Goal: Transaction & Acquisition: Book appointment/travel/reservation

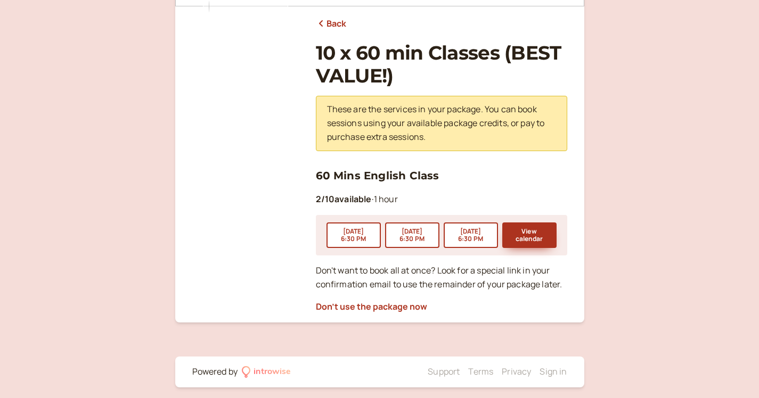
scroll to position [126, 0]
click at [534, 227] on button "View calendar" at bounding box center [529, 236] width 54 height 26
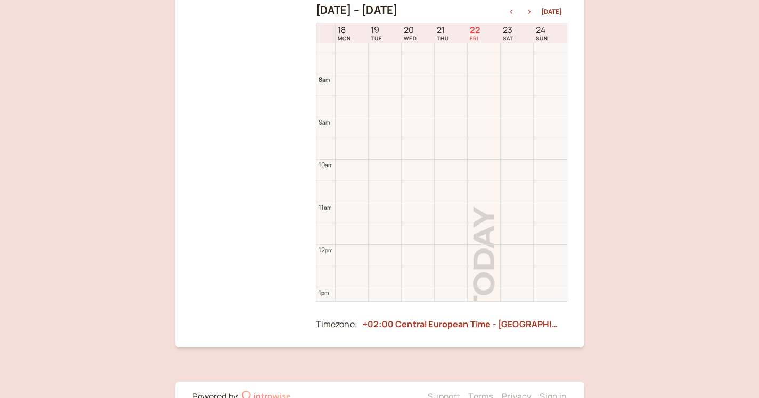
scroll to position [287, 0]
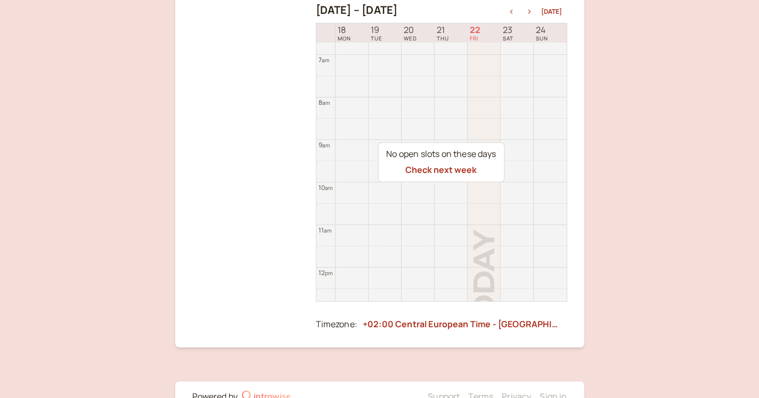
click at [530, 12] on icon "button" at bounding box center [529, 12] width 13 height 4
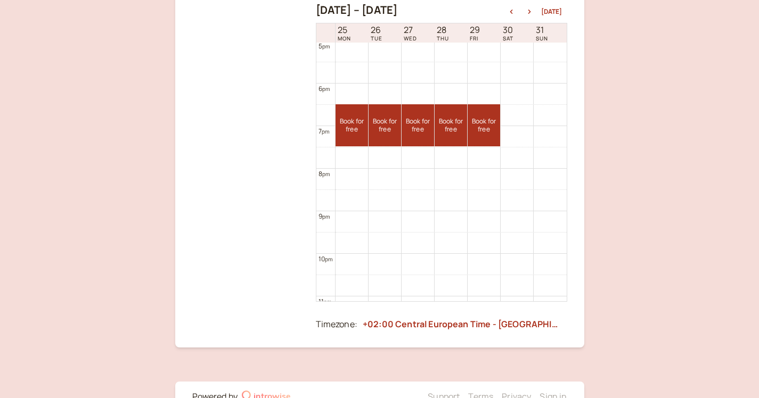
scroll to position [726, 0]
click at [531, 13] on icon "button" at bounding box center [529, 12] width 13 height 4
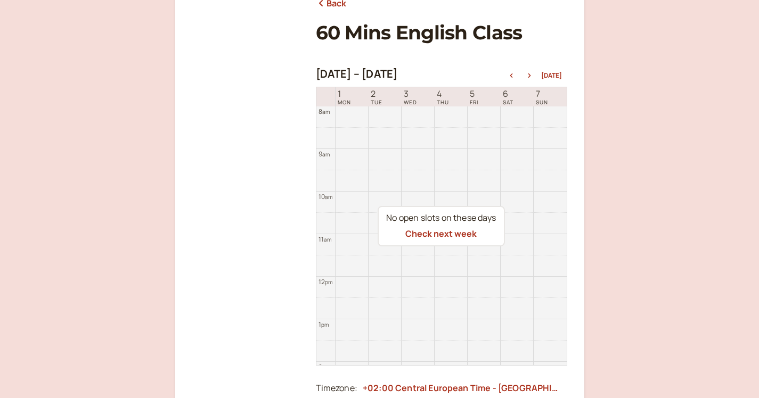
scroll to position [145, 0]
click at [512, 75] on icon "button" at bounding box center [511, 76] width 3 height 4
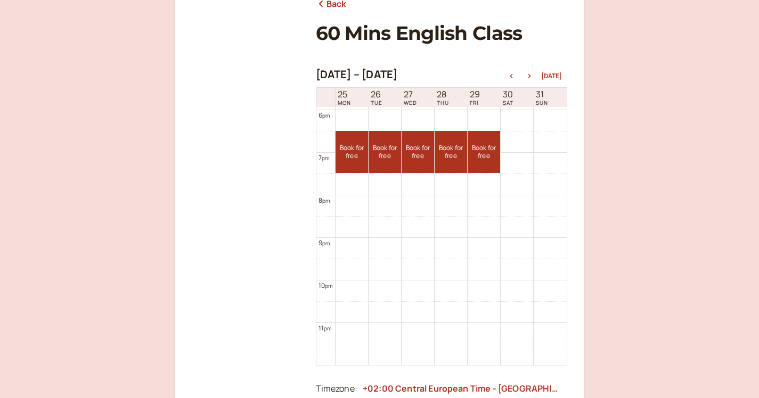
scroll to position [764, 0]
click at [386, 158] on link "Book for free free" at bounding box center [385, 152] width 32 height 42
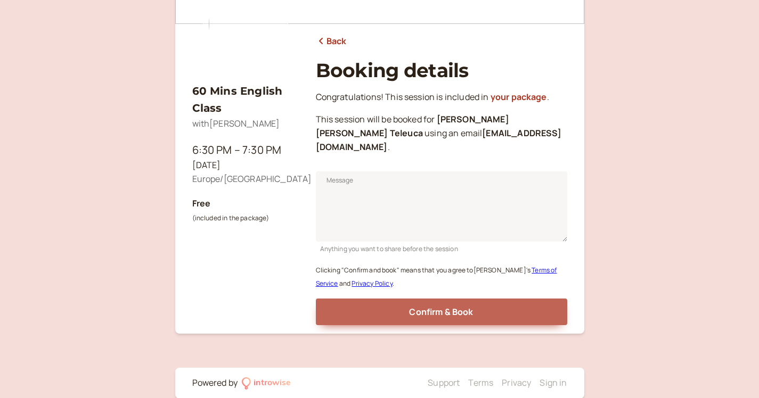
click at [408, 299] on button "Confirm & Book" at bounding box center [441, 312] width 251 height 27
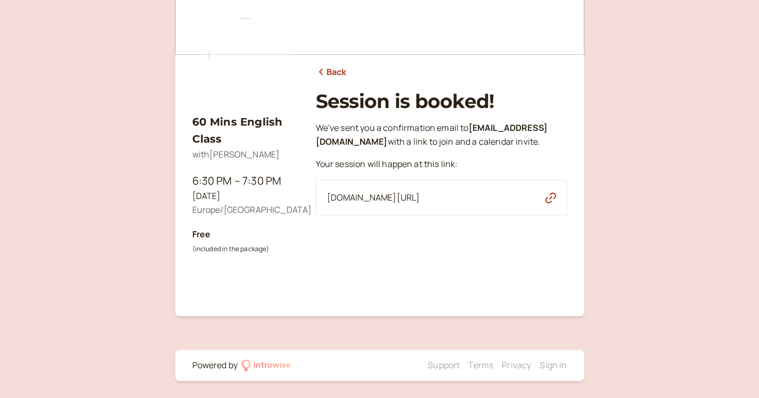
scroll to position [76, 0]
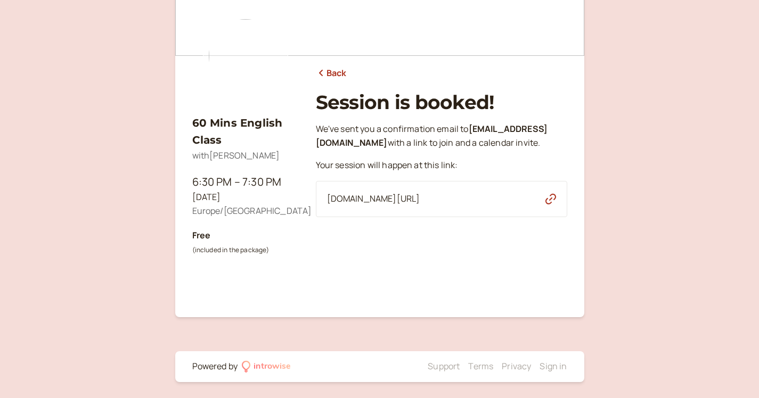
click at [324, 74] on icon at bounding box center [321, 73] width 11 height 9
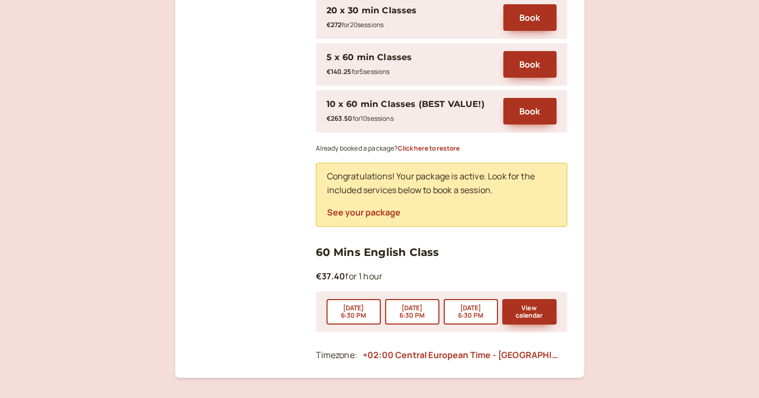
scroll to position [401, 0]
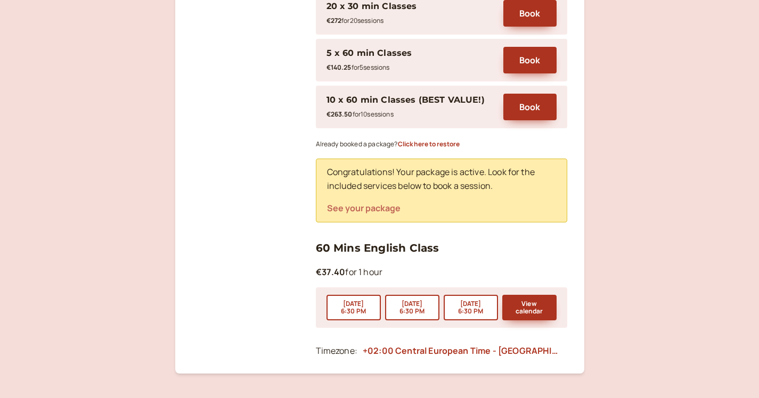
click at [379, 203] on button "See your package" at bounding box center [364, 208] width 74 height 10
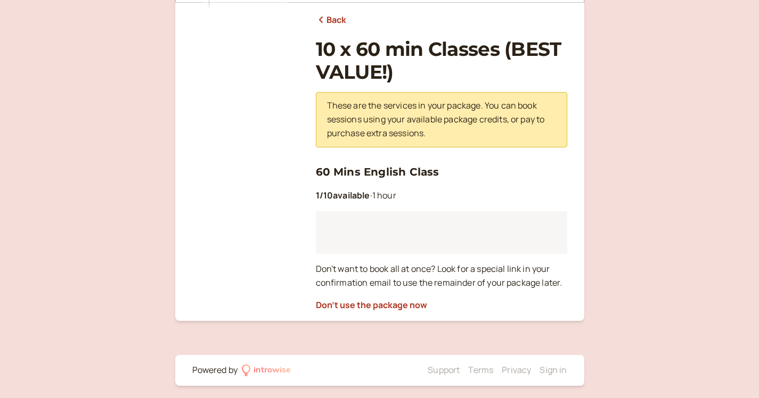
scroll to position [127, 0]
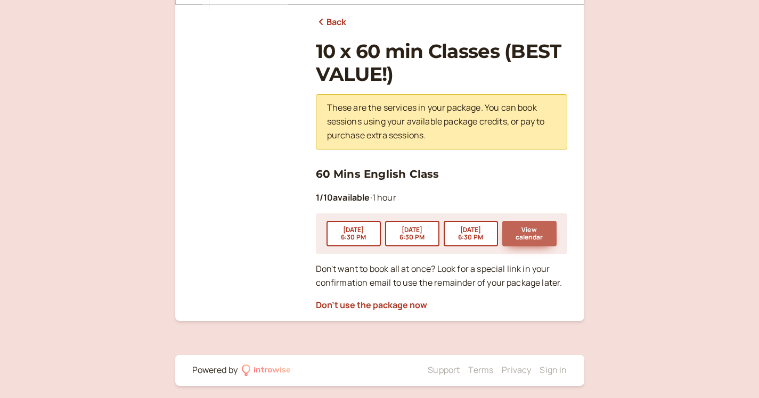
click at [532, 230] on button "View calendar" at bounding box center [529, 234] width 54 height 26
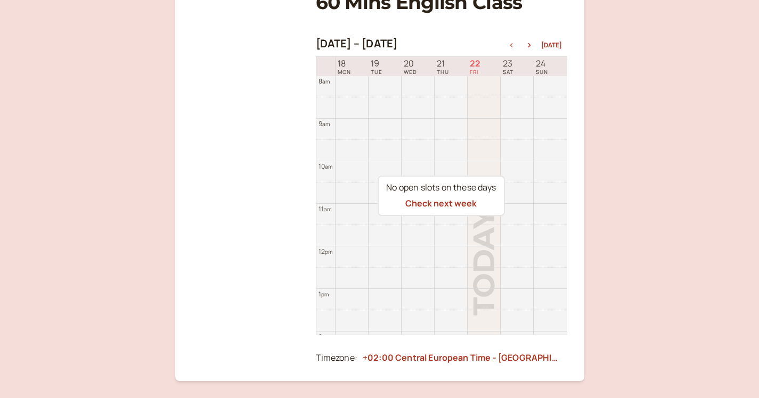
scroll to position [174, 0]
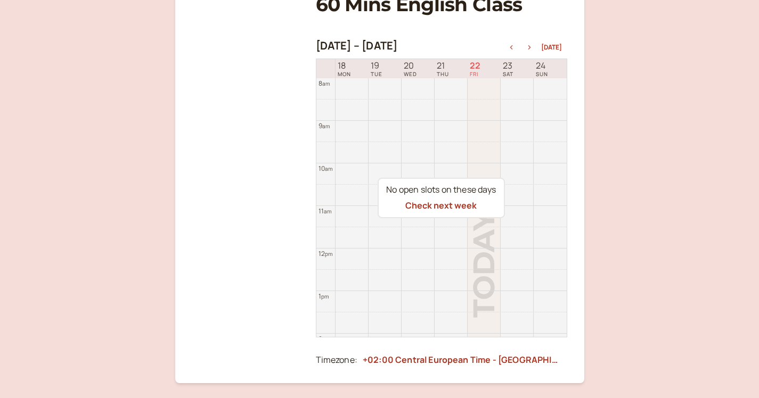
click at [532, 45] on icon "button" at bounding box center [529, 47] width 13 height 4
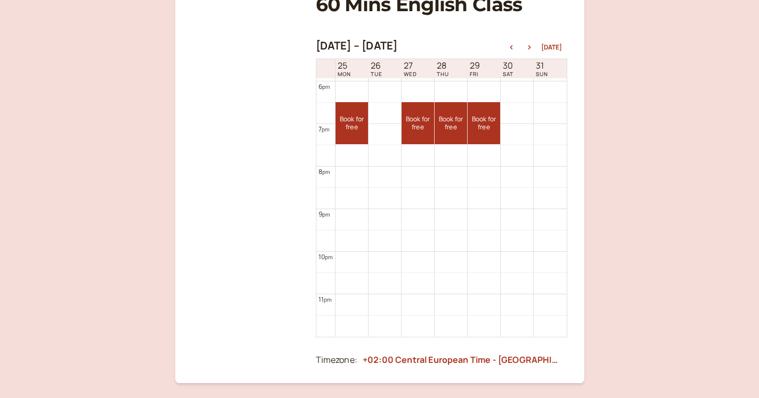
scroll to position [764, 0]
click at [533, 47] on icon "button" at bounding box center [529, 47] width 13 height 4
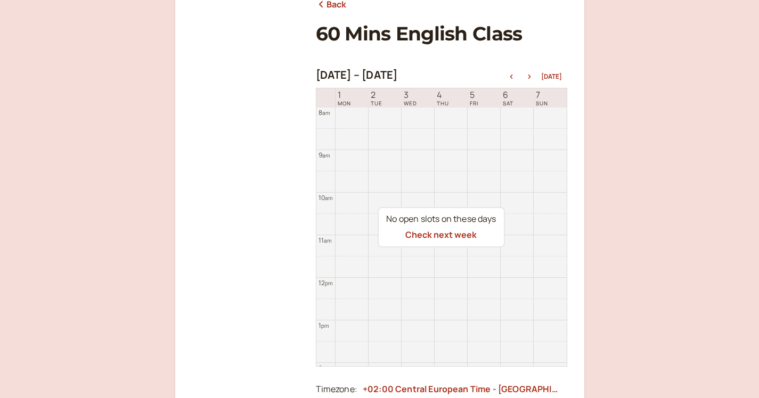
scroll to position [155, 0]
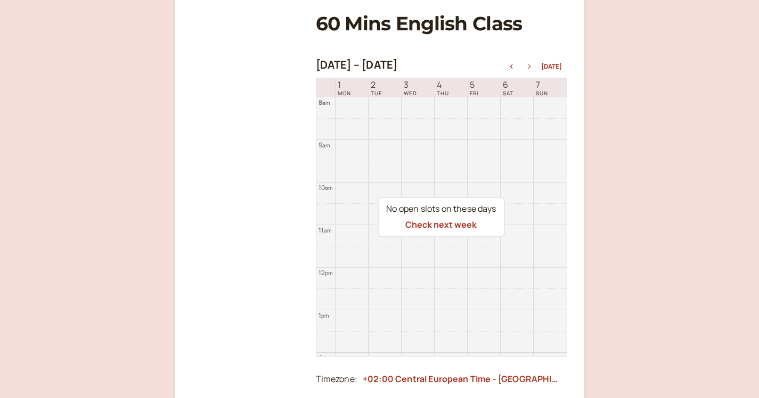
click at [531, 65] on icon "button" at bounding box center [529, 66] width 13 height 4
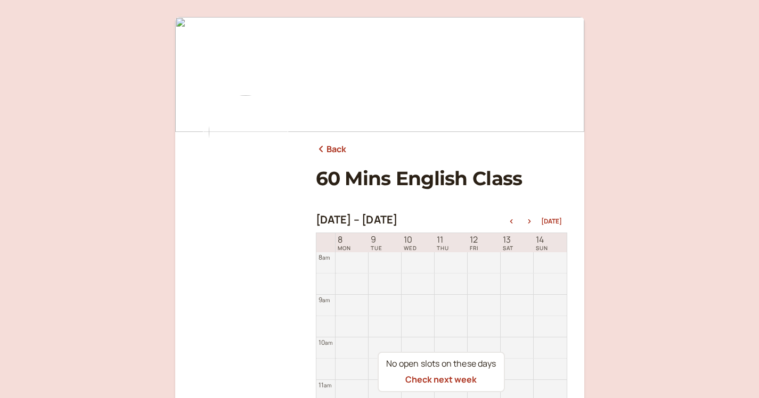
scroll to position [0, 0]
